Goal: Information Seeking & Learning: Learn about a topic

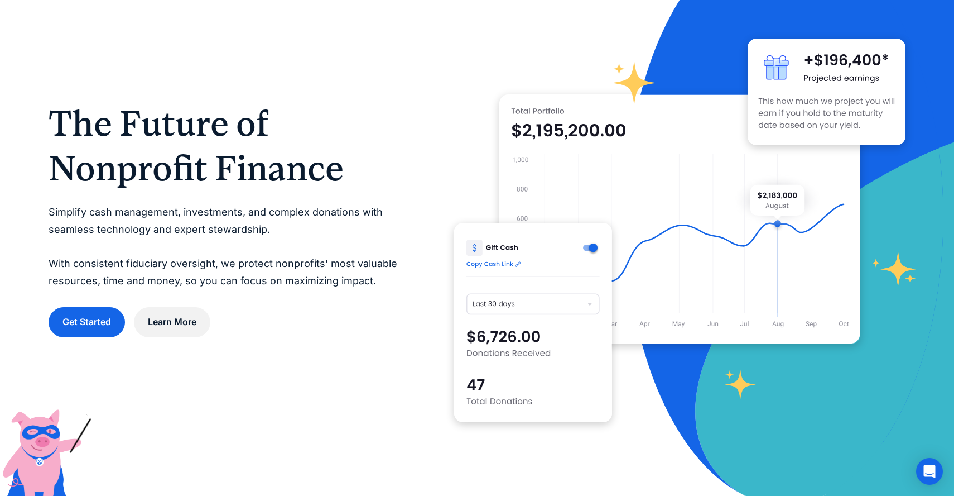
scroll to position [70, 0]
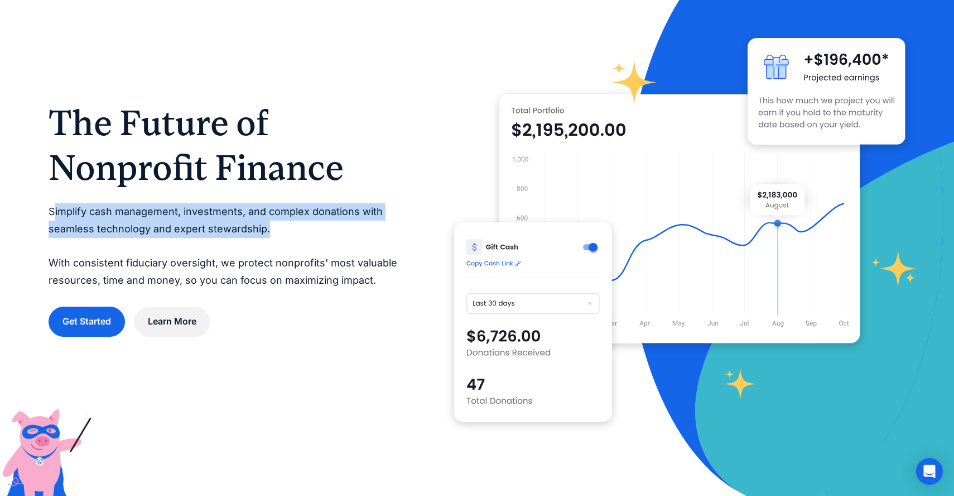
drag, startPoint x: 55, startPoint y: 212, endPoint x: 272, endPoint y: 225, distance: 218.1
click at [272, 225] on p "Simplify cash management, investments, and complex donations with seamless tech…" at bounding box center [229, 245] width 361 height 85
click at [294, 232] on p "Simplify cash management, investments, and complex donations with seamless tech…" at bounding box center [229, 245] width 361 height 85
drag, startPoint x: 294, startPoint y: 232, endPoint x: 55, endPoint y: 210, distance: 240.4
click at [55, 210] on p "Simplify cash management, investments, and complex donations with seamless tech…" at bounding box center [229, 245] width 361 height 85
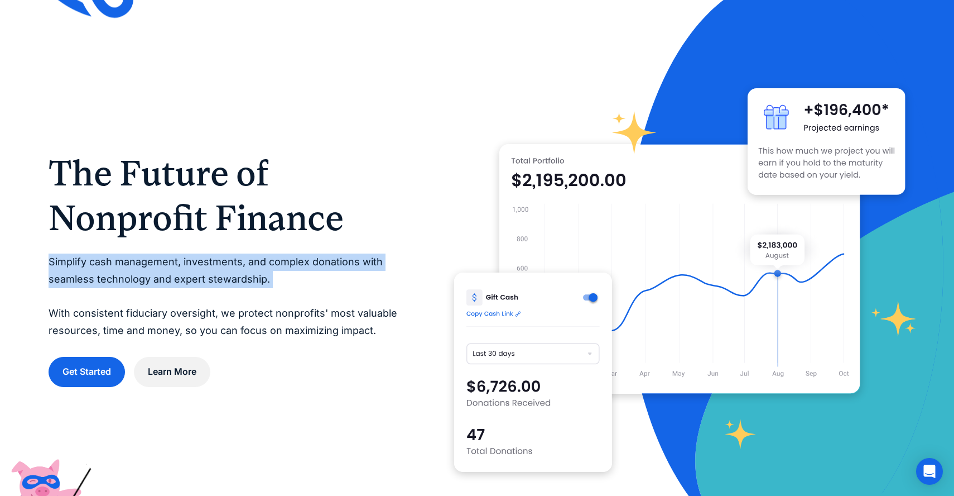
scroll to position [17, 0]
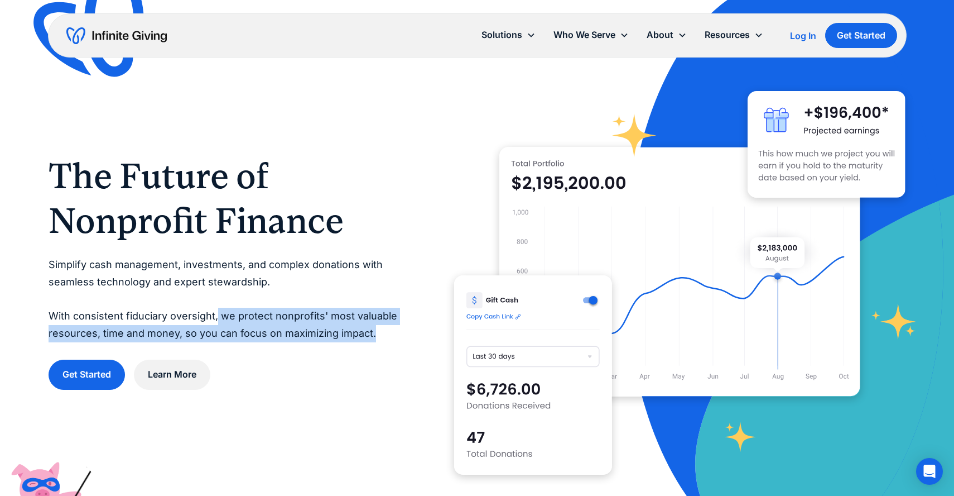
drag, startPoint x: 217, startPoint y: 316, endPoint x: 386, endPoint y: 335, distance: 169.6
click at [386, 335] on p "Simplify cash management, investments, and complex donations with seamless tech…" at bounding box center [229, 298] width 361 height 85
click at [404, 335] on p "Simplify cash management, investments, and complex donations with seamless tech…" at bounding box center [229, 298] width 361 height 85
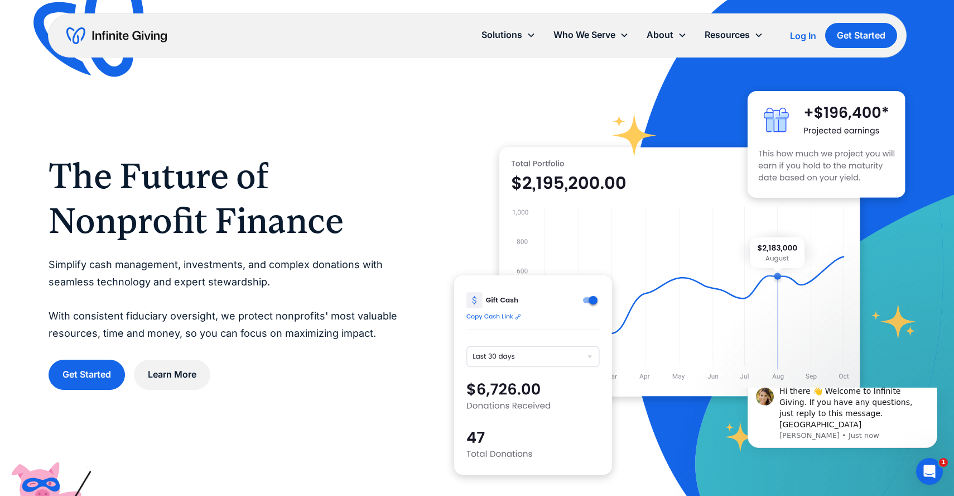
scroll to position [0, 0]
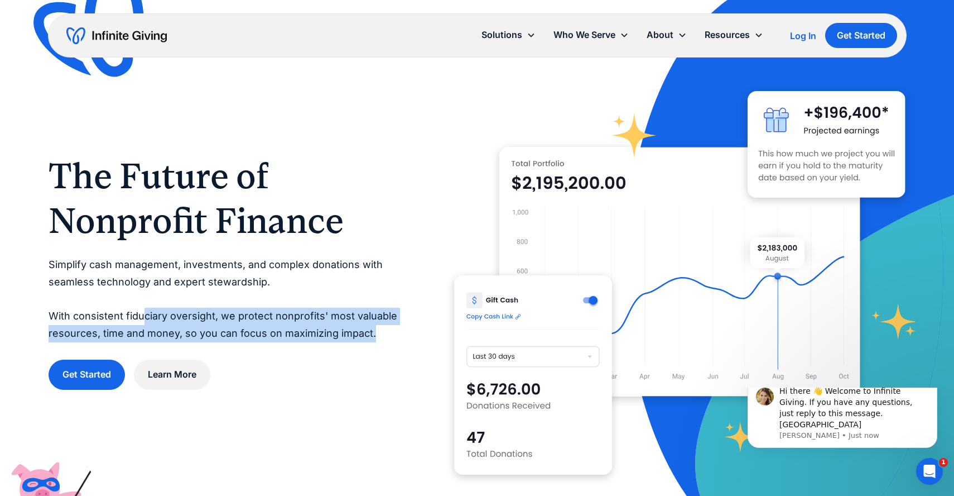
drag, startPoint x: 402, startPoint y: 338, endPoint x: 141, endPoint y: 313, distance: 261.9
click at [141, 313] on p "Simplify cash management, investments, and complex donations with seamless tech…" at bounding box center [229, 298] width 361 height 85
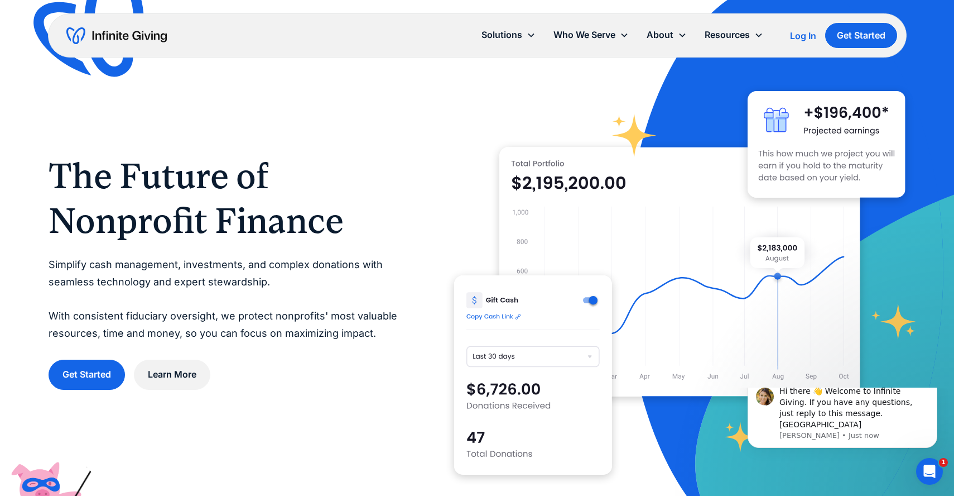
click at [339, 366] on div "Get Started Learn More" at bounding box center [229, 374] width 361 height 30
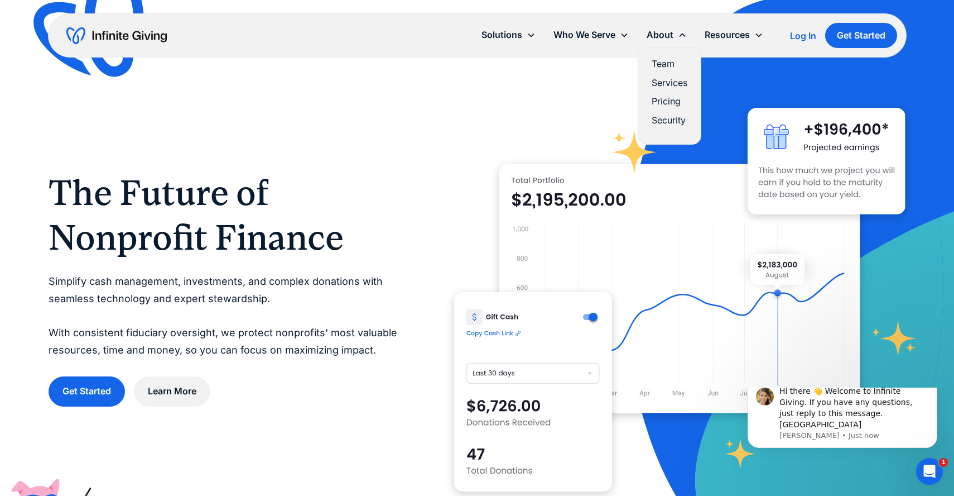
click at [667, 103] on link "Pricing" at bounding box center [670, 101] width 36 height 15
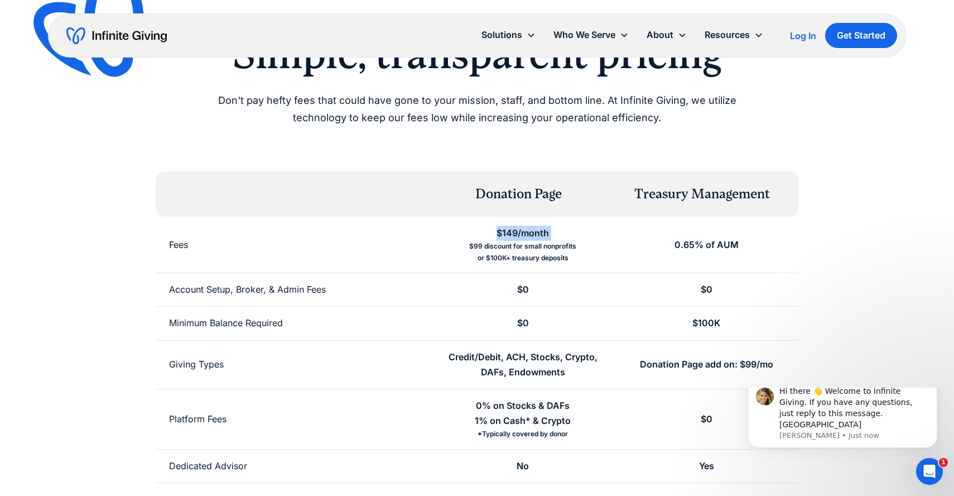
drag, startPoint x: 496, startPoint y: 231, endPoint x: 572, endPoint y: 233, distance: 75.9
click at [572, 233] on div "$149/month $99 discount for small nonprofits or $100K+ treasury deposits" at bounding box center [523, 245] width 184 height 56
drag, startPoint x: 585, startPoint y: 243, endPoint x: 470, endPoint y: 245, distance: 115.0
click at [470, 245] on div "$149/month $99 discount for small nonprofits or $100K+ treasury deposits" at bounding box center [523, 245] width 184 height 56
click at [608, 265] on div "$149/month $99 discount for small nonprofits or $100K+ treasury deposits" at bounding box center [523, 245] width 184 height 56
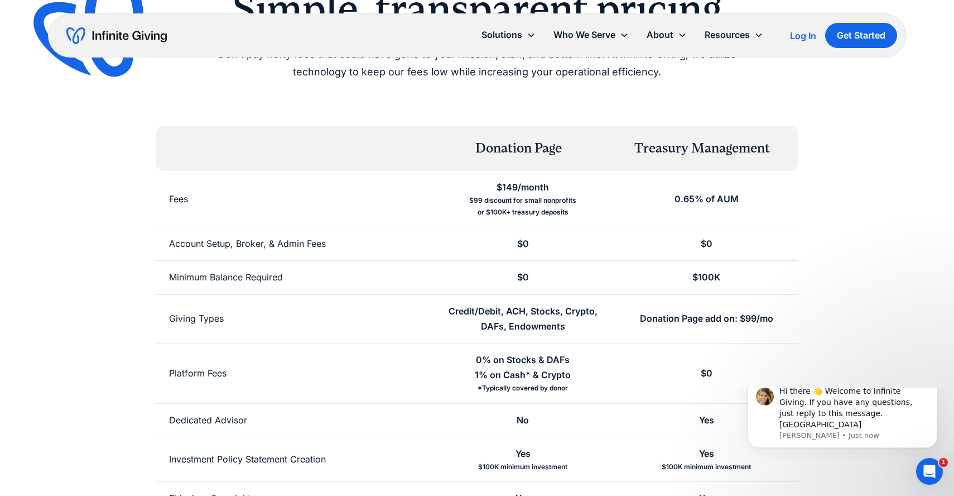
scroll to position [123, 0]
drag, startPoint x: 674, startPoint y: 198, endPoint x: 755, endPoint y: 197, distance: 80.4
click at [755, 197] on div "0.65% of AUM" at bounding box center [707, 198] width 184 height 56
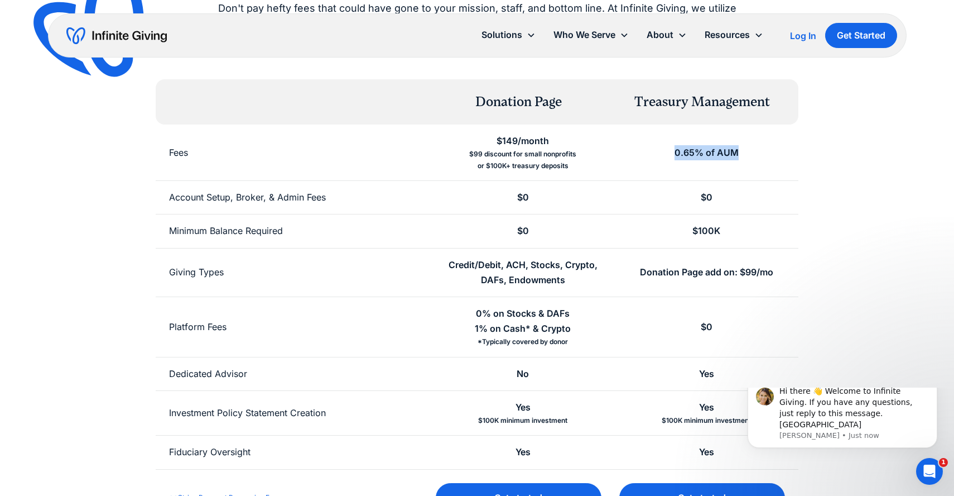
scroll to position [161, 0]
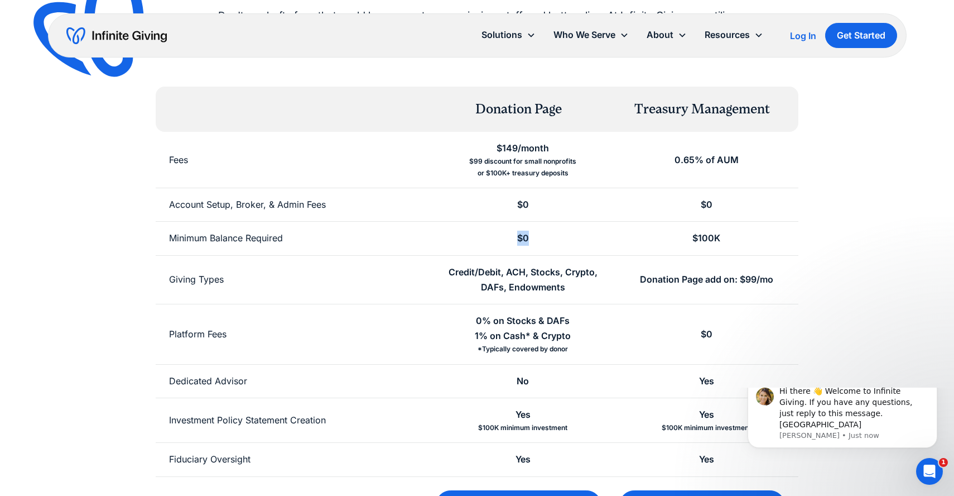
drag, startPoint x: 515, startPoint y: 237, endPoint x: 582, endPoint y: 237, distance: 67.0
click at [582, 237] on div "$0" at bounding box center [523, 238] width 184 height 33
drag, startPoint x: 694, startPoint y: 236, endPoint x: 729, endPoint y: 234, distance: 35.7
click at [730, 235] on div "$100K" at bounding box center [707, 238] width 184 height 33
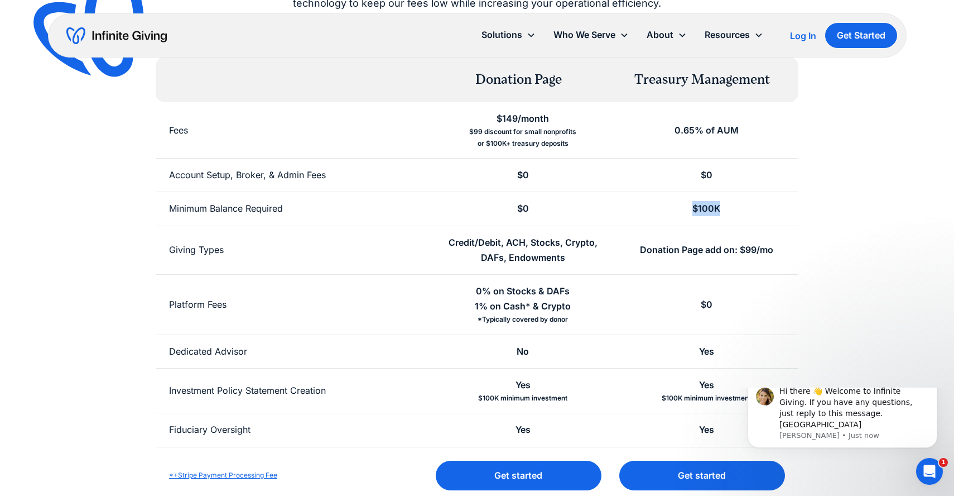
scroll to position [194, 0]
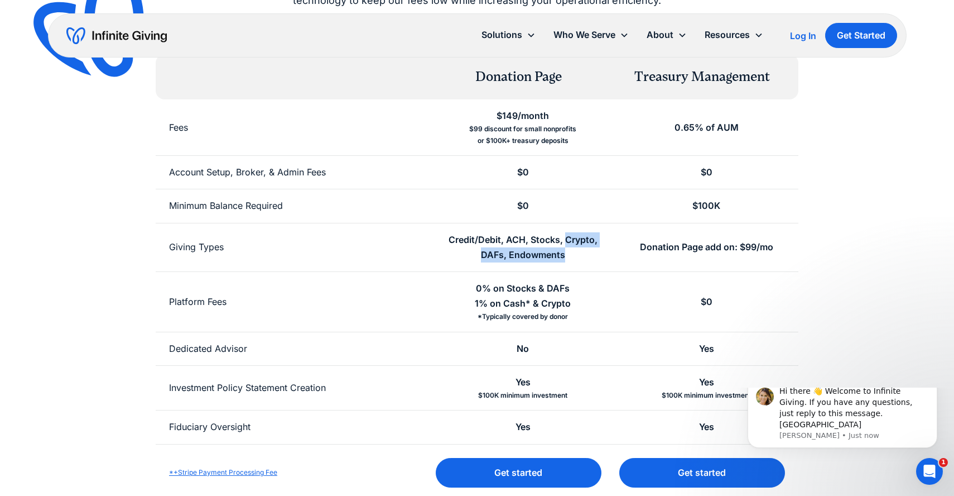
drag, startPoint x: 564, startPoint y: 241, endPoint x: 581, endPoint y: 254, distance: 21.4
click at [581, 255] on div "Credit/Debit, ACH, Stocks, Crypto, DAFs, Endowments" at bounding box center [523, 247] width 157 height 30
click at [581, 254] on div "Credit/Debit, ACH, Stocks, Crypto, DAFs, Endowments" at bounding box center [523, 247] width 157 height 30
drag, startPoint x: 572, startPoint y: 255, endPoint x: 450, endPoint y: 239, distance: 122.7
click at [449, 239] on div "Credit/Debit, ACH, Stocks, Crypto, DAFs, Endowments" at bounding box center [523, 247] width 157 height 30
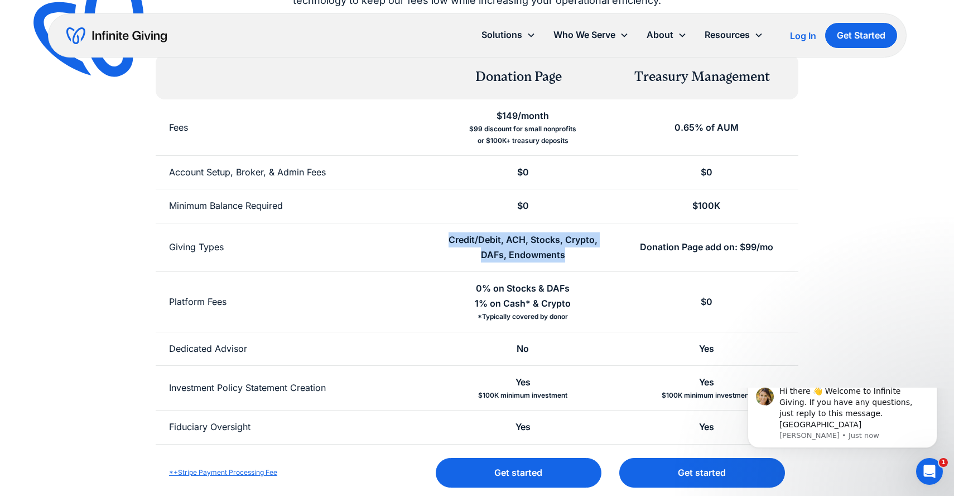
click at [583, 253] on div "Credit/Debit, ACH, Stocks, Crypto, DAFs, Endowments" at bounding box center [523, 247] width 157 height 30
drag, startPoint x: 583, startPoint y: 253, endPoint x: 458, endPoint y: 239, distance: 125.8
click at [458, 239] on div "Credit/Debit, ACH, Stocks, Crypto, DAFs, Endowments" at bounding box center [523, 247] width 157 height 30
click at [450, 242] on div "Credit/Debit, ACH, Stocks, Crypto, DAFs, Endowments" at bounding box center [523, 247] width 157 height 30
drag, startPoint x: 450, startPoint y: 242, endPoint x: 580, endPoint y: 253, distance: 130.0
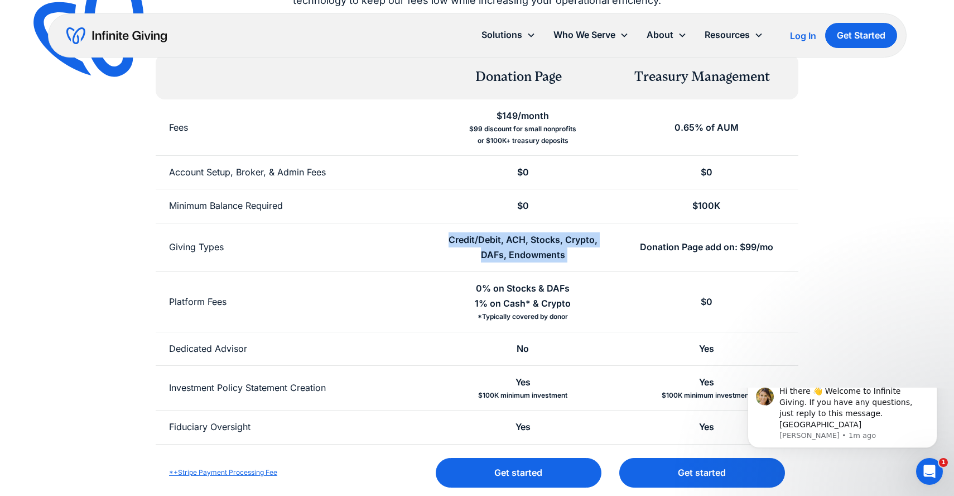
click at [580, 253] on div "Credit/Debit, ACH, Stocks, Crypto, DAFs, Endowments" at bounding box center [523, 247] width 157 height 30
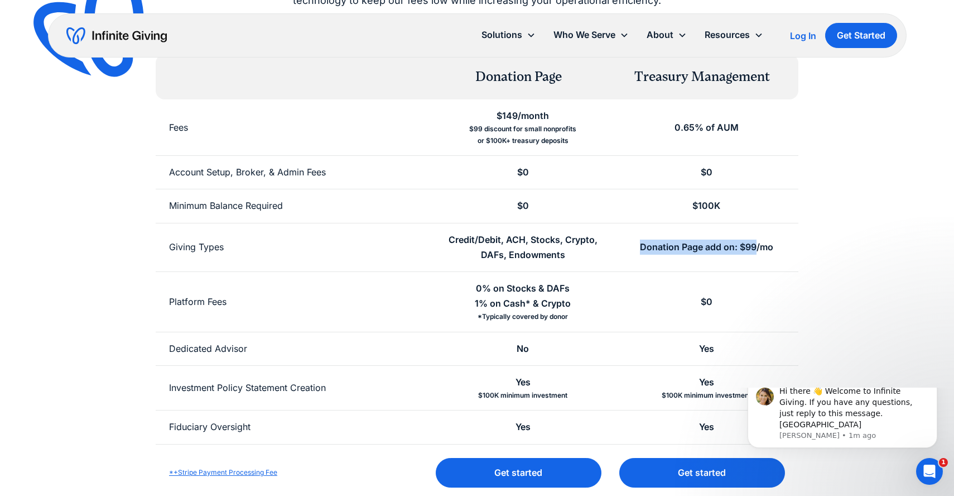
drag, startPoint x: 638, startPoint y: 246, endPoint x: 743, endPoint y: 247, distance: 105.5
click at [743, 247] on div "Donation Page add on: $99/mo" at bounding box center [707, 247] width 184 height 48
drag, startPoint x: 774, startPoint y: 245, endPoint x: 615, endPoint y: 250, distance: 159.7
click at [615, 250] on div "Giving Types Credit/Debit, ACH, Stocks, Crypto, DAFs, Endowments Donation Page …" at bounding box center [477, 247] width 643 height 49
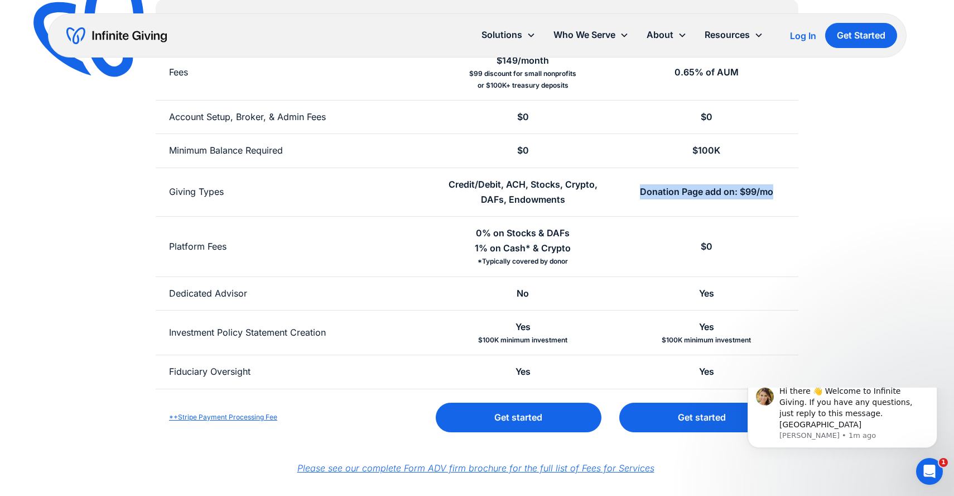
scroll to position [251, 0]
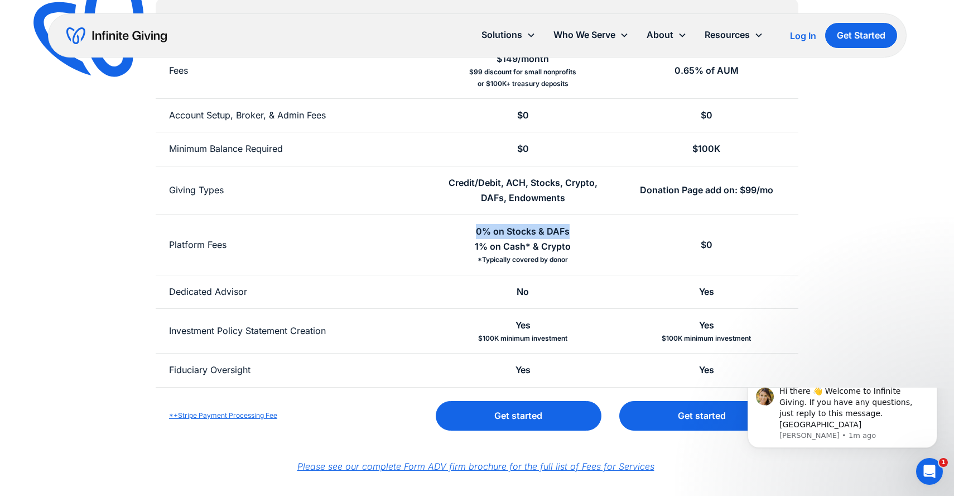
drag, startPoint x: 472, startPoint y: 232, endPoint x: 578, endPoint y: 228, distance: 106.1
click at [578, 228] on div "0% on Stocks & DAFs 1% on Cash* & Crypto *Typically covered by donor" at bounding box center [523, 245] width 184 height 60
drag, startPoint x: 479, startPoint y: 249, endPoint x: 585, endPoint y: 263, distance: 107.0
click at [585, 263] on div "0% on Stocks & DAFs 1% on Cash* & Crypto *Typically covered by donor" at bounding box center [523, 245] width 184 height 60
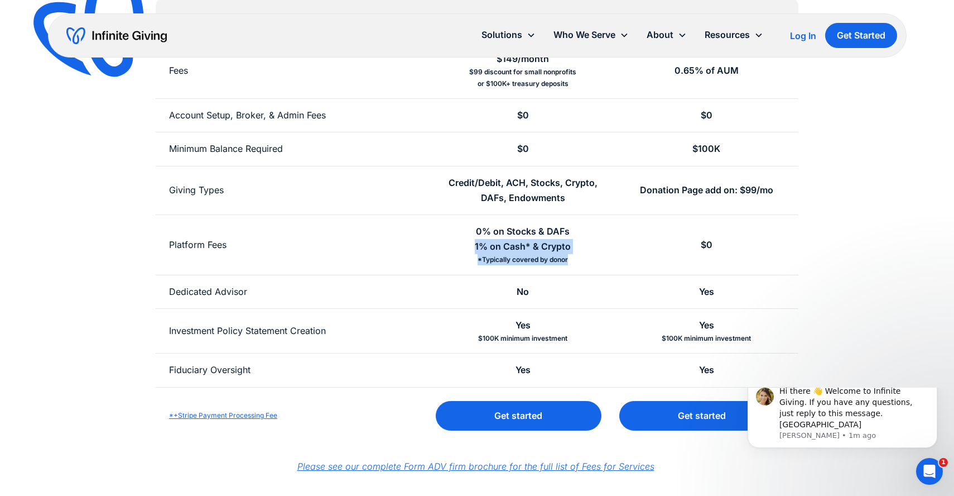
drag, startPoint x: 578, startPoint y: 260, endPoint x: 481, endPoint y: 244, distance: 98.8
click at [479, 244] on div "0% on Stocks & DAFs 1% on Cash* & Crypto *Typically covered by donor" at bounding box center [523, 245] width 184 height 60
click at [589, 258] on div "0% on Stocks & DAFs 1% on Cash* & Crypto *Typically covered by donor" at bounding box center [523, 245] width 184 height 60
drag, startPoint x: 569, startPoint y: 259, endPoint x: 464, endPoint y: 248, distance: 106.0
click at [464, 248] on div "0% on Stocks & DAFs 1% on Cash* & Crypto *Typically covered by donor" at bounding box center [523, 245] width 184 height 60
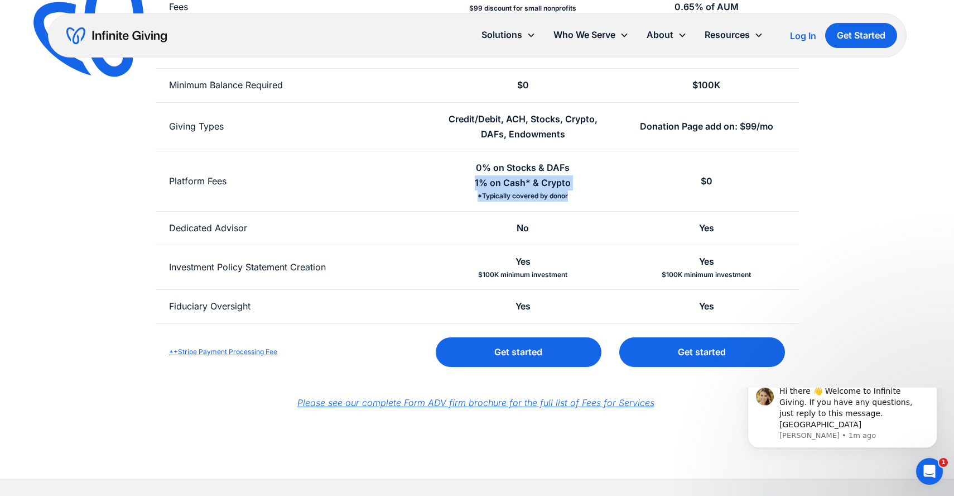
scroll to position [319, 0]
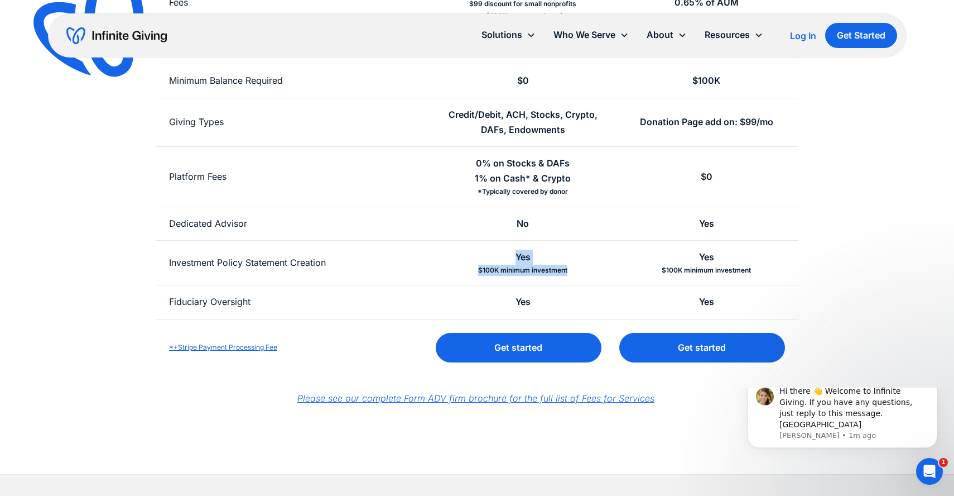
drag, startPoint x: 516, startPoint y: 256, endPoint x: 574, endPoint y: 268, distance: 59.8
click at [574, 268] on div "Yes $100K minimum investment" at bounding box center [523, 263] width 184 height 45
drag, startPoint x: 697, startPoint y: 258, endPoint x: 765, endPoint y: 268, distance: 69.5
click at [765, 268] on div "Yes $100K minimum investment" at bounding box center [707, 263] width 184 height 45
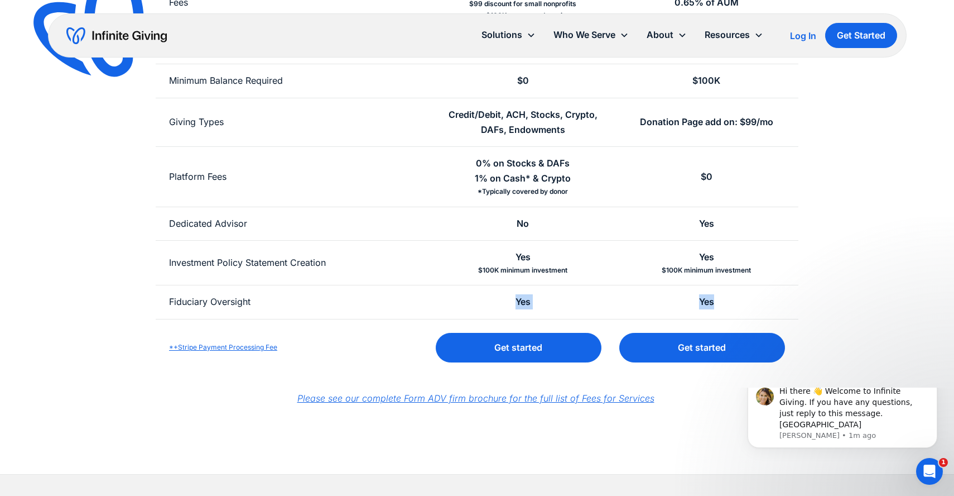
drag, startPoint x: 498, startPoint y: 299, endPoint x: 720, endPoint y: 305, distance: 222.2
click at [721, 305] on div "Fiduciary Oversight Yes Yes" at bounding box center [477, 301] width 643 height 33
click at [617, 300] on div "Yes" at bounding box center [707, 301] width 184 height 33
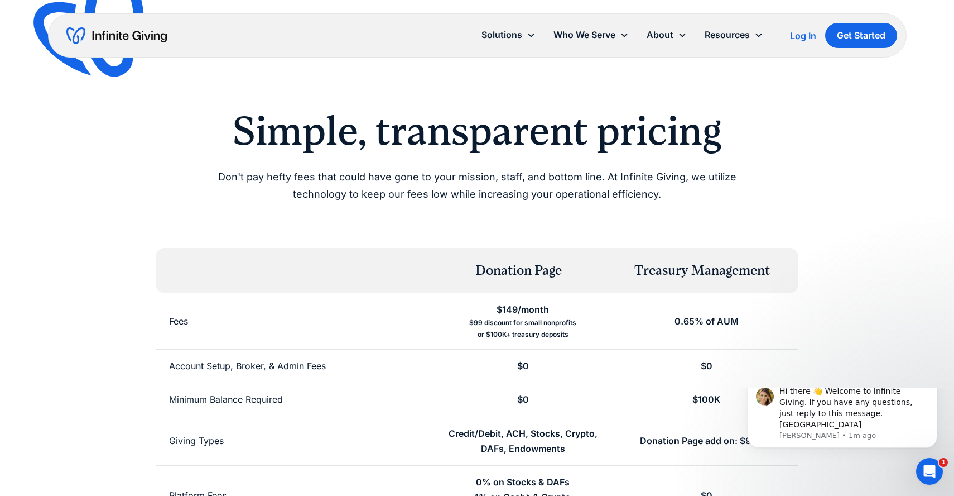
scroll to position [0, 0]
click at [668, 80] on link "Services" at bounding box center [670, 82] width 36 height 15
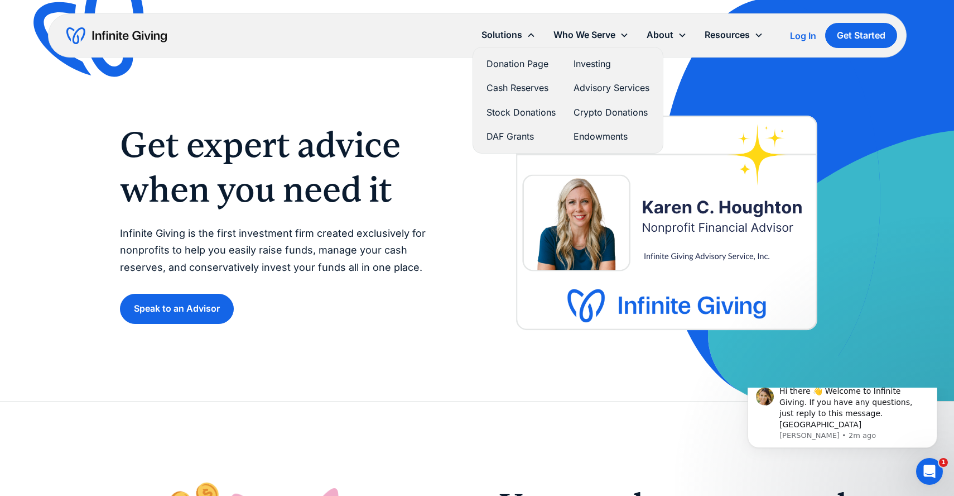
click at [517, 111] on link "Stock Donations" at bounding box center [521, 112] width 69 height 15
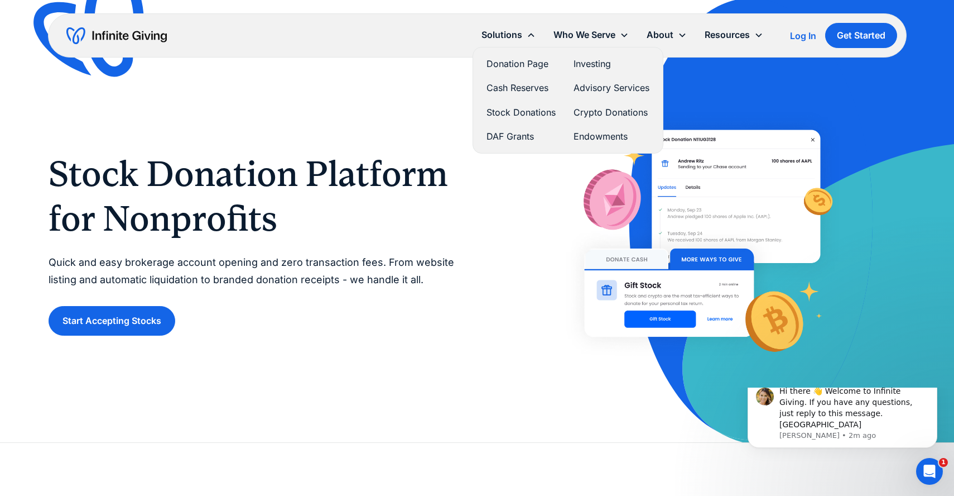
click at [506, 134] on link "DAF Grants" at bounding box center [521, 136] width 69 height 15
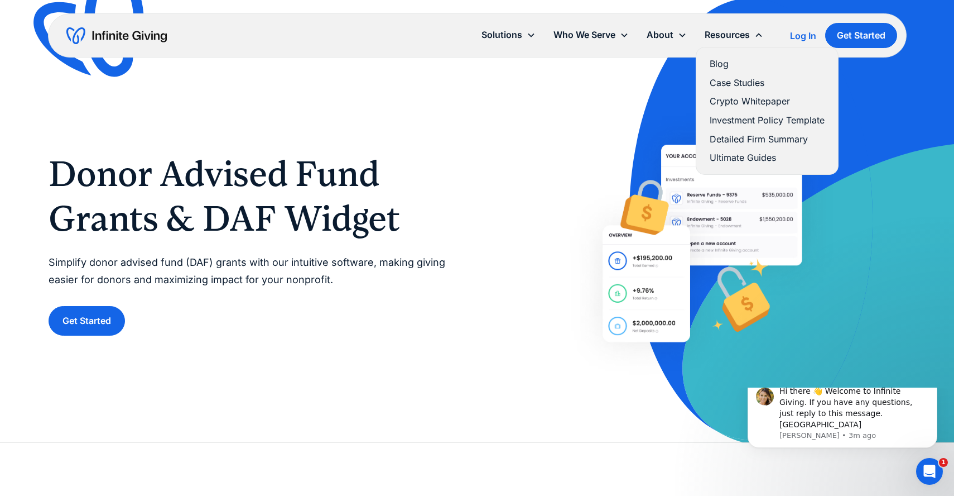
click at [723, 63] on link "Blog" at bounding box center [767, 63] width 115 height 15
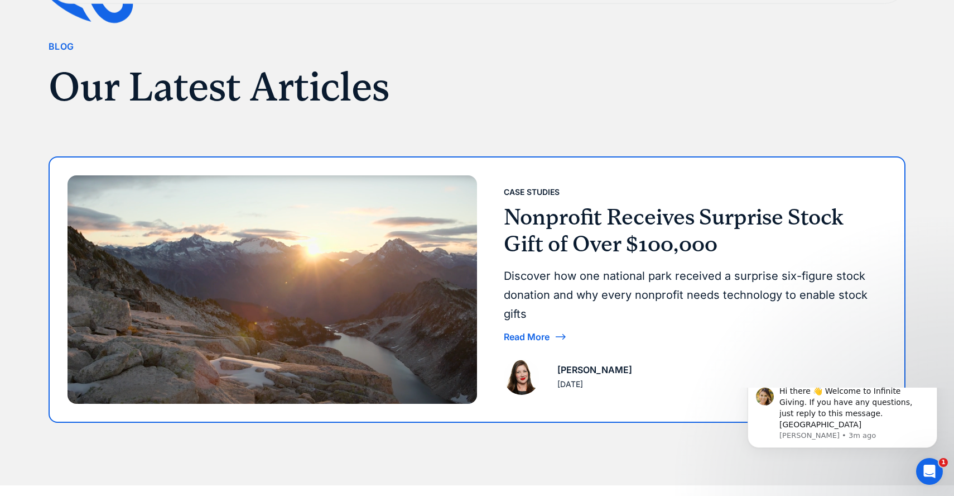
scroll to position [81, 0]
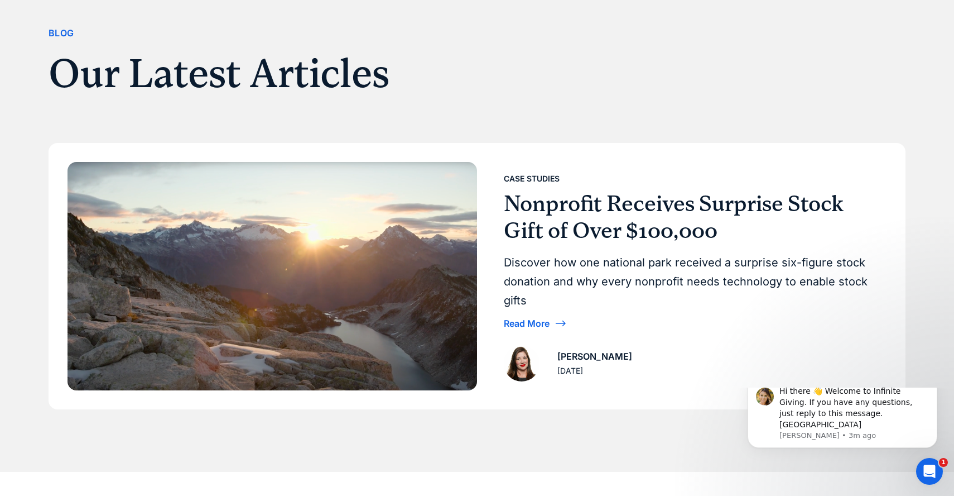
click at [920, 274] on div "Blog Our Latest Articles Case Studies Nonprofit Receives Surprise Stock Gift of…" at bounding box center [477, 195] width 954 height 553
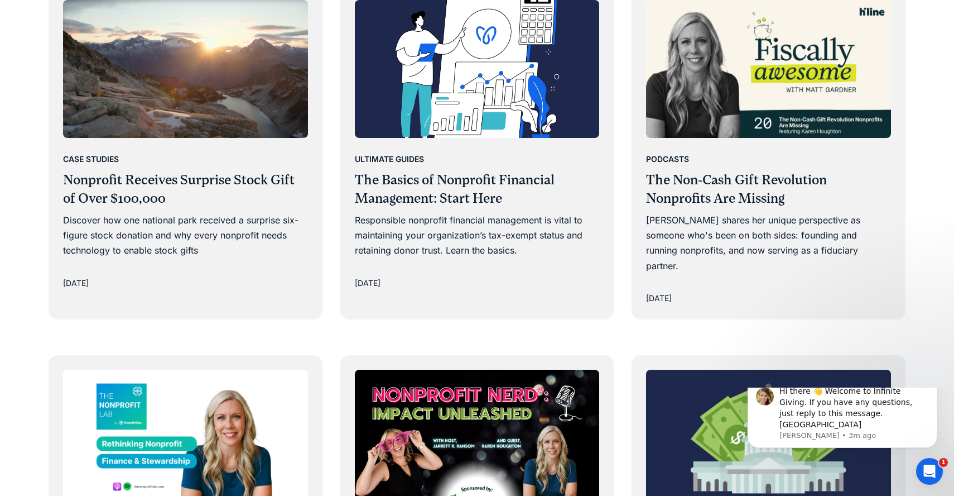
scroll to position [691, 0]
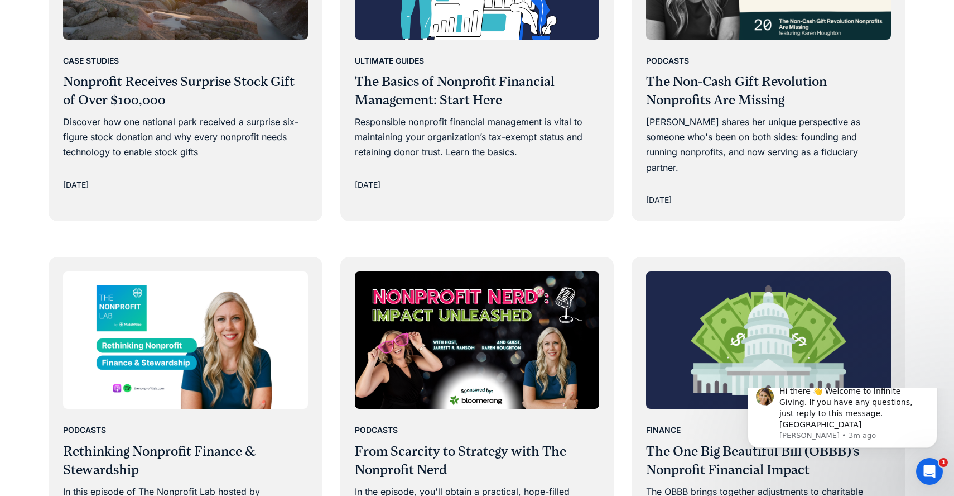
scroll to position [791, 0]
